Goal: Transaction & Acquisition: Purchase product/service

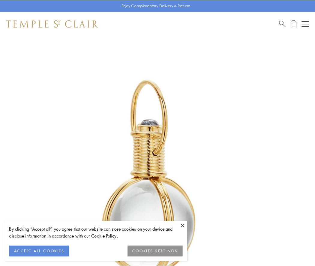
scroll to position [157, 0]
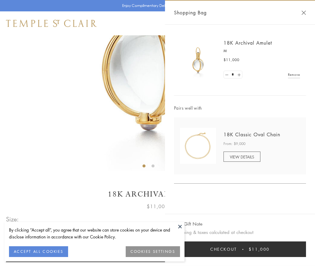
click at [240, 250] on button "Checkout $11,000" at bounding box center [240, 250] width 132 height 16
